Goal: Task Accomplishment & Management: Complete application form

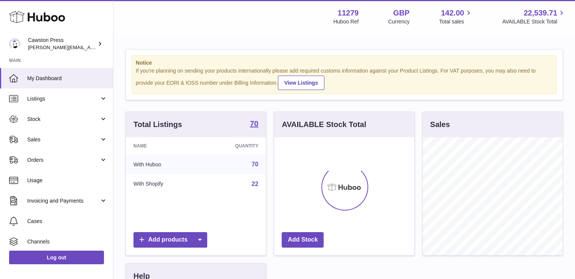
scroll to position [118, 140]
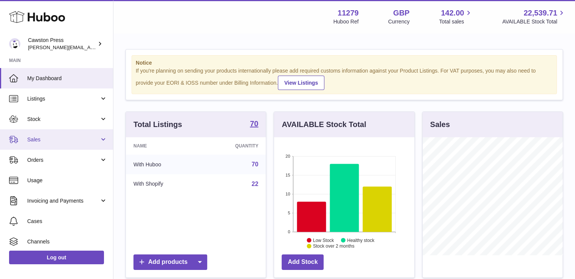
click at [97, 147] on link "Sales" at bounding box center [56, 139] width 113 height 20
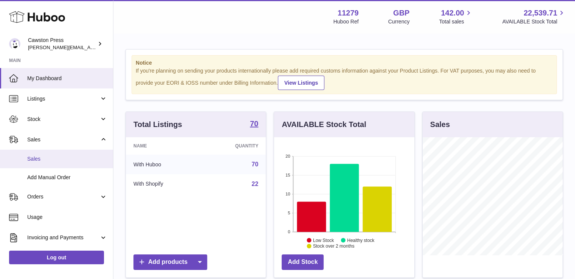
click at [75, 159] on span "Sales" at bounding box center [67, 158] width 80 height 7
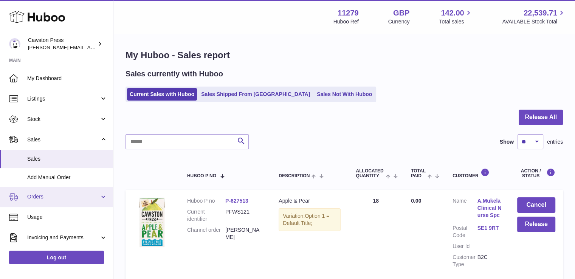
click at [68, 202] on link "Orders" at bounding box center [56, 197] width 113 height 20
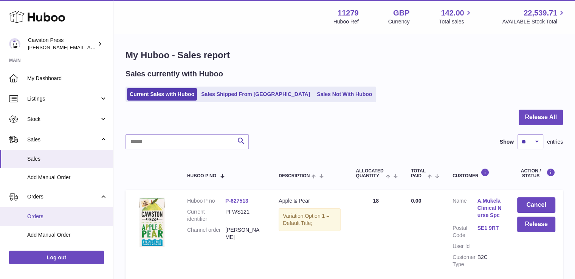
click at [58, 220] on link "Orders" at bounding box center [56, 216] width 113 height 19
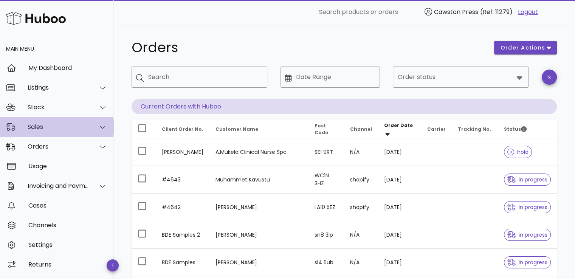
click at [65, 124] on div "Sales" at bounding box center [59, 126] width 62 height 7
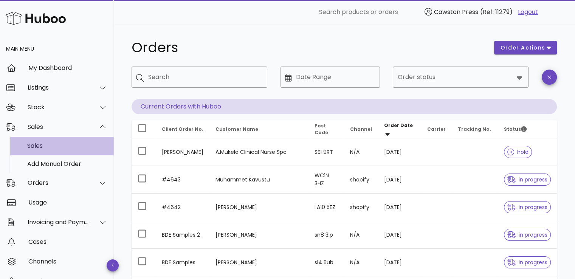
click at [51, 147] on div "Sales" at bounding box center [67, 145] width 80 height 7
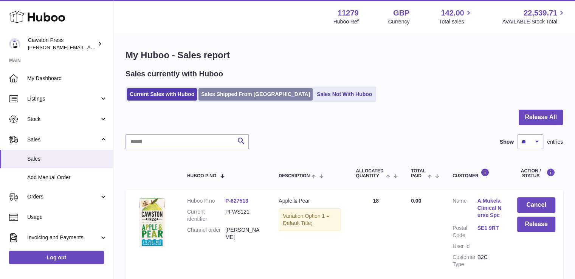
click at [213, 98] on link "Sales Shipped From Huboo" at bounding box center [256, 94] width 114 height 12
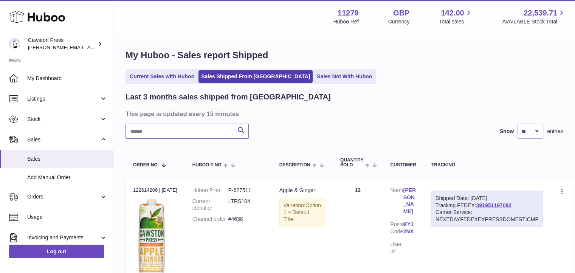
click at [183, 136] on input "text" at bounding box center [187, 131] width 123 height 15
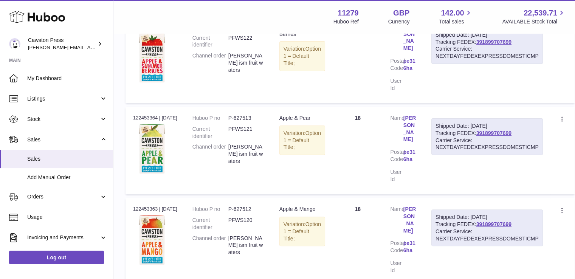
scroll to position [165, 0]
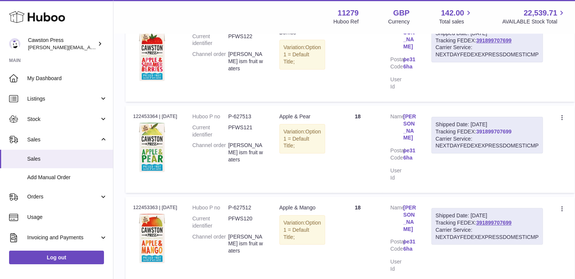
type input "******"
click at [490, 129] on link "391899707699" at bounding box center [494, 132] width 35 height 6
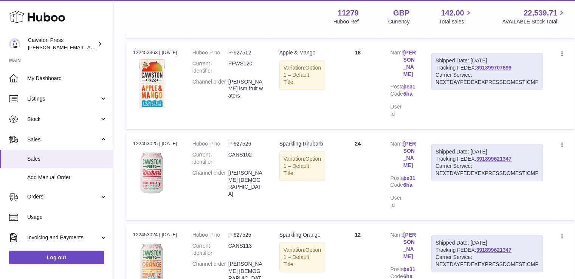
scroll to position [340, 0]
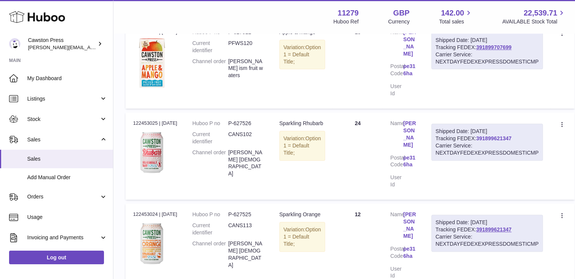
click at [483, 135] on link "391899621347" at bounding box center [494, 138] width 35 height 6
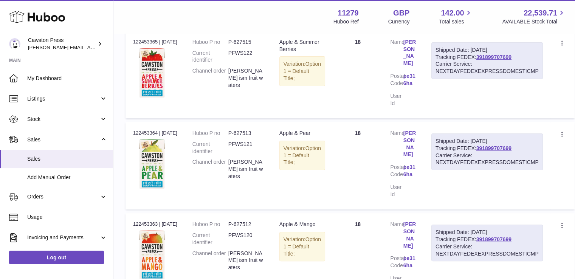
scroll to position [0, 0]
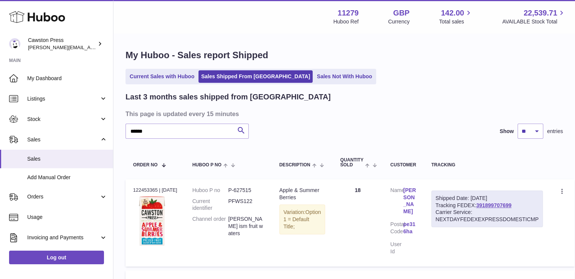
click at [230, 21] on div "Menu Huboo 11279 Huboo Ref GBP Currency 142.00 Total sales 22,539.71 AVAILABLE …" at bounding box center [345, 16] width 444 height 17
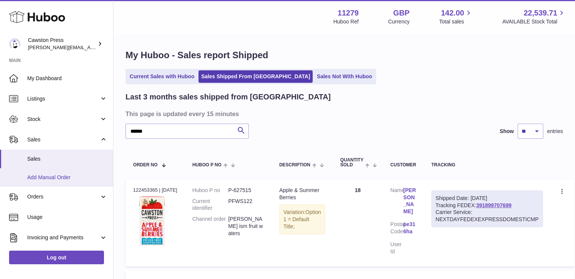
click at [78, 177] on span "Add Manual Order" at bounding box center [67, 177] width 80 height 7
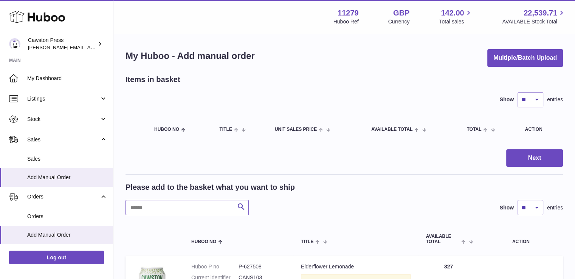
click at [161, 208] on input "text" at bounding box center [187, 207] width 123 height 15
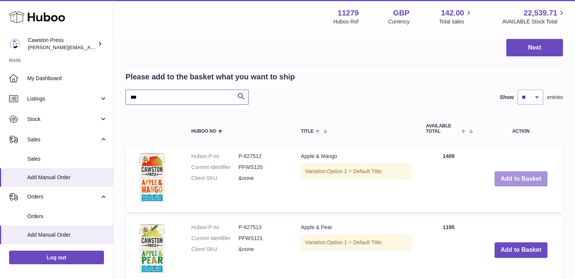
scroll to position [111, 0]
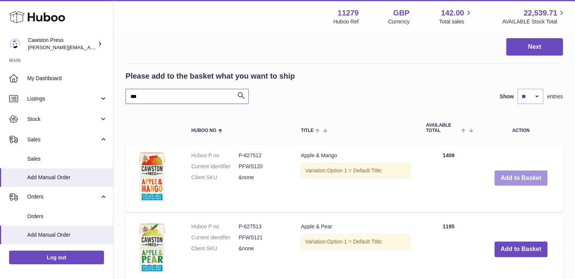
type input "***"
click at [548, 178] on td "Add to Basket" at bounding box center [521, 178] width 84 height 67
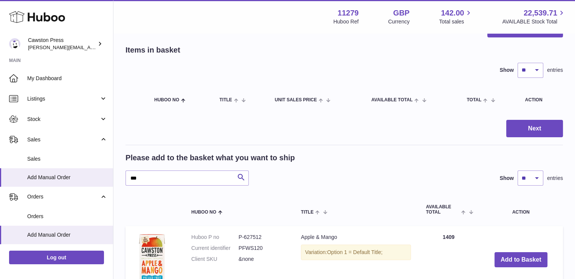
scroll to position [153, 0]
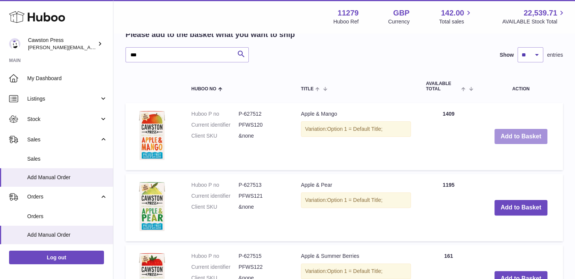
click at [522, 129] on button "Add to Basket" at bounding box center [521, 137] width 53 height 16
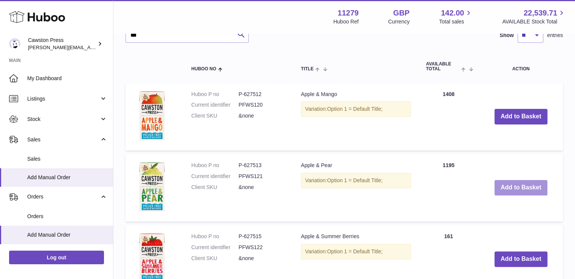
click at [515, 188] on button "Add to Basket" at bounding box center [521, 188] width 53 height 16
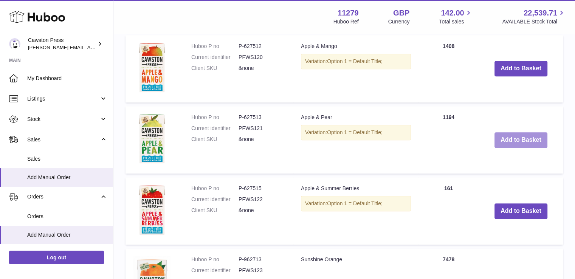
scroll to position [367, 0]
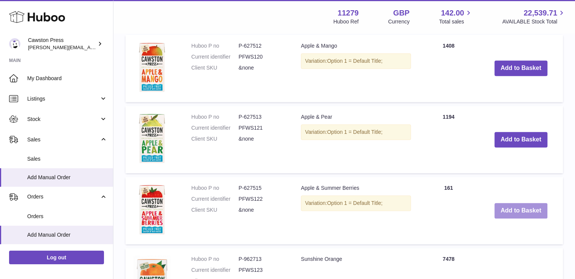
click at [521, 206] on button "Add to Basket" at bounding box center [521, 211] width 53 height 16
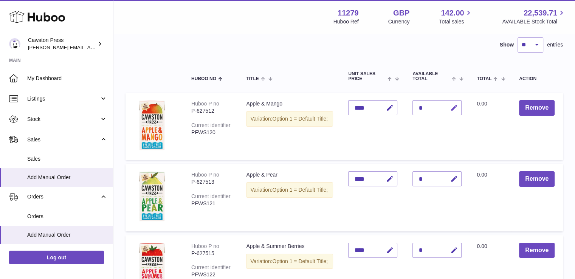
scroll to position [54, 0]
click at [450, 110] on button "button" at bounding box center [453, 109] width 18 height 16
type input "**"
click at [454, 108] on icon "submit" at bounding box center [454, 108] width 7 height 7
click at [455, 179] on icon "button" at bounding box center [454, 180] width 8 height 8
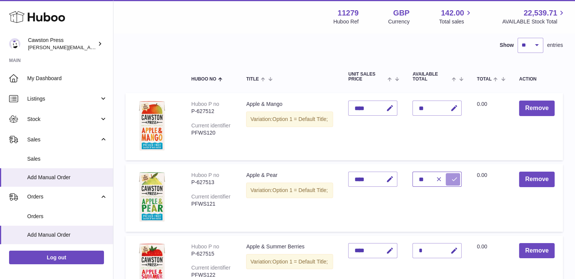
type input "**"
click at [454, 183] on button "submit" at bounding box center [453, 179] width 14 height 12
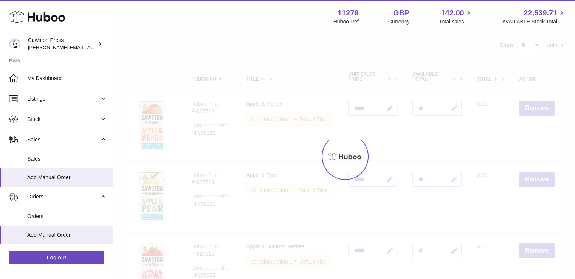
scroll to position [87, 0]
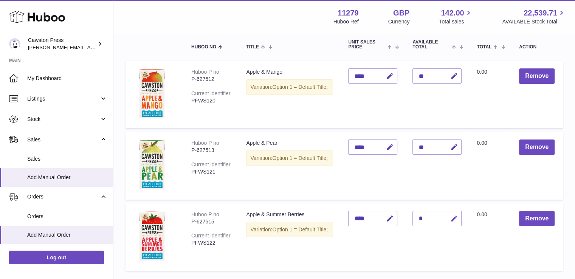
click at [454, 219] on icon "button" at bounding box center [454, 219] width 8 height 8
type input "**"
click at [454, 219] on icon "submit" at bounding box center [454, 218] width 7 height 7
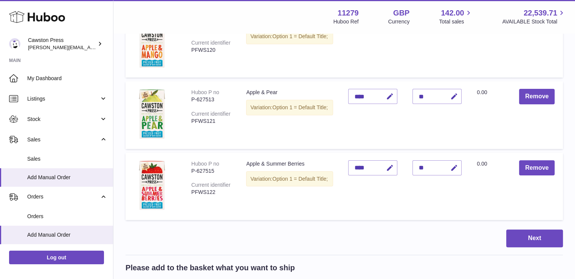
scroll to position [138, 0]
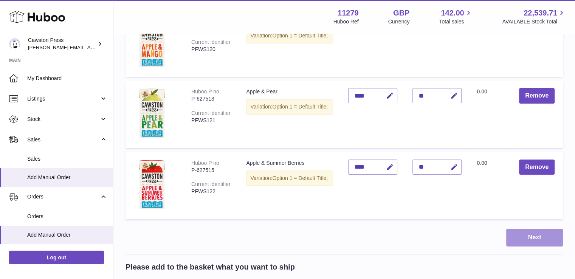
click at [525, 229] on button "Next" at bounding box center [535, 238] width 57 height 18
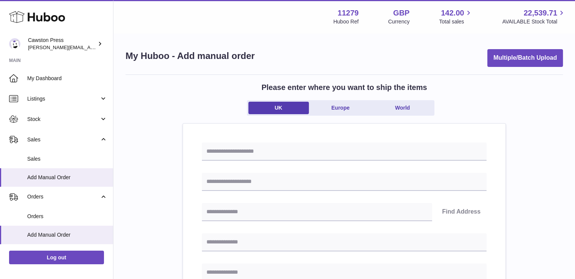
click at [246, 143] on input "text" at bounding box center [344, 152] width 285 height 18
type input "*"
